Goal: Check status: Check status

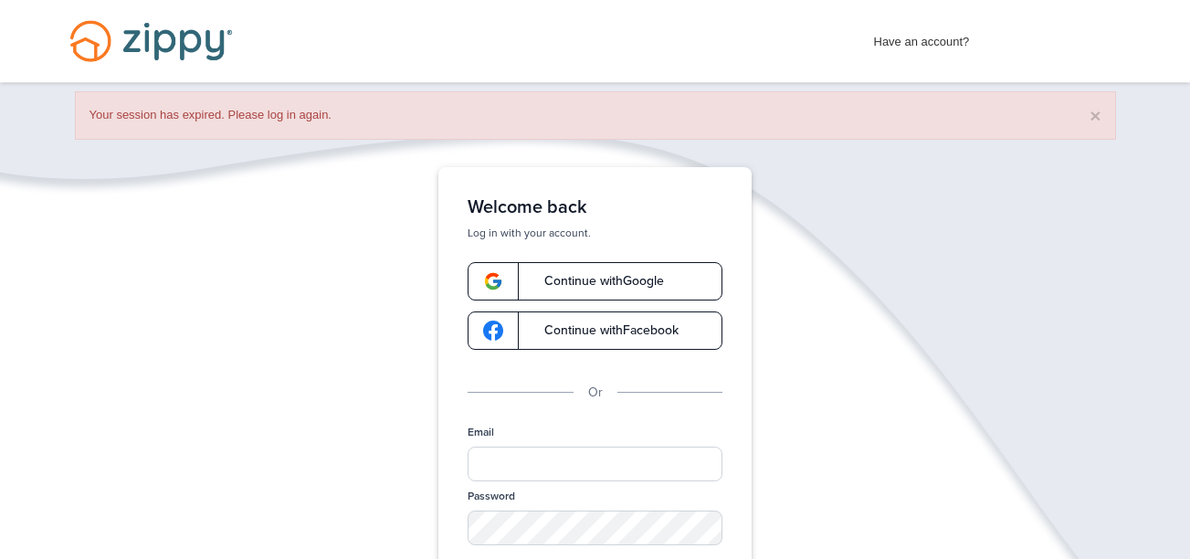
click at [614, 272] on link "Continue with Google" at bounding box center [595, 281] width 255 height 38
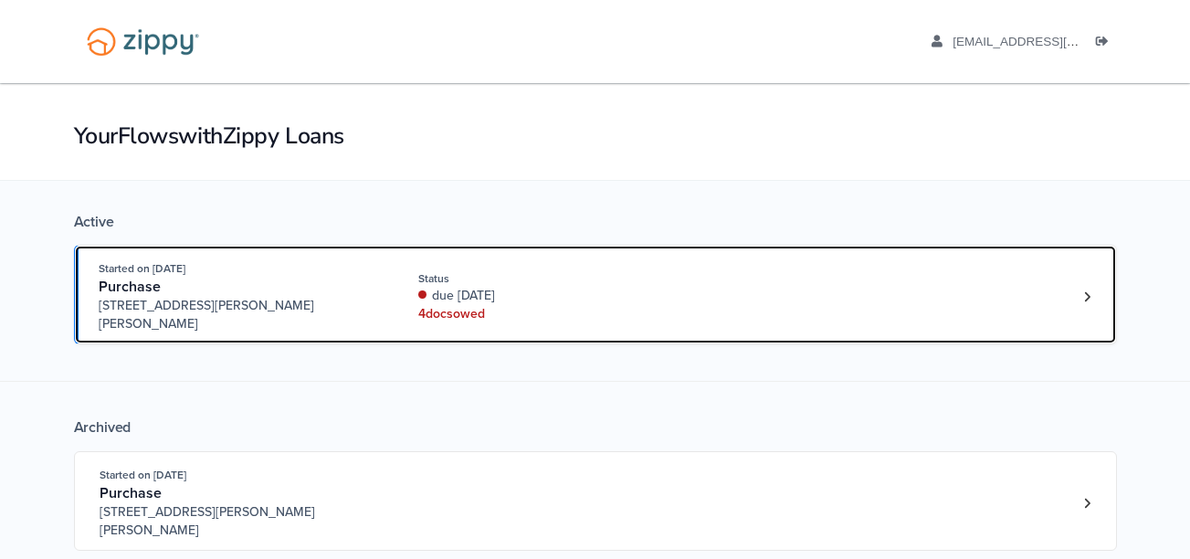
click at [602, 309] on div "4 doc s owed" at bounding box center [540, 314] width 244 height 18
